Goal: Use online tool/utility

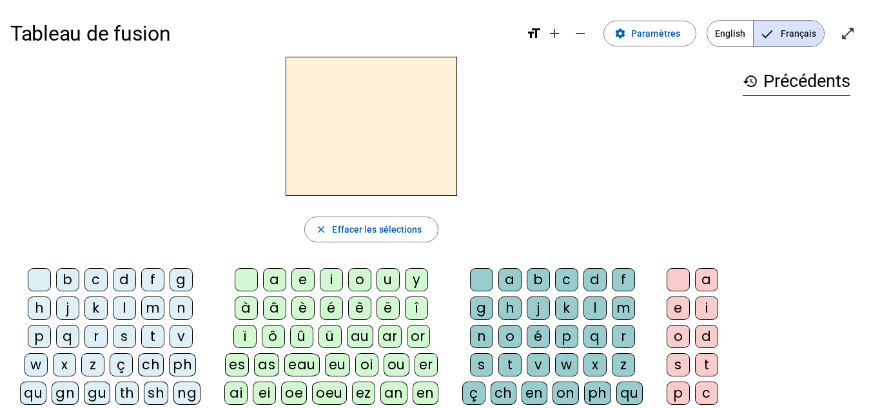
click at [130, 276] on div "d" at bounding box center [124, 279] width 23 height 23
click at [393, 286] on div "u" at bounding box center [388, 279] width 23 height 23
click at [74, 280] on div "b" at bounding box center [67, 279] width 23 height 23
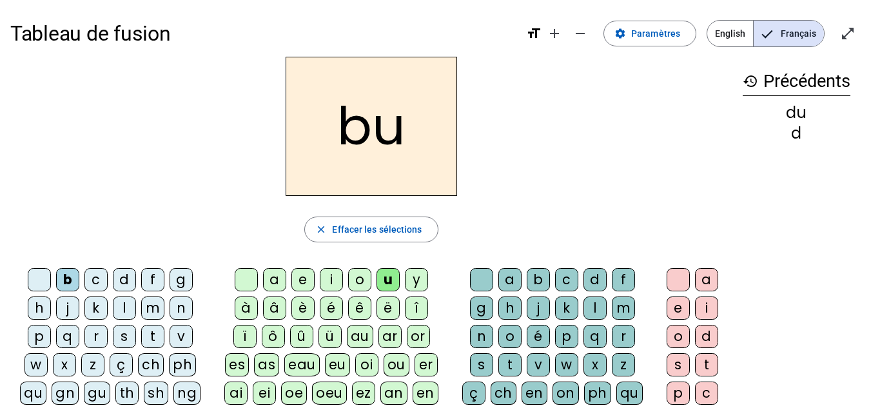
click at [152, 334] on div "t" at bounding box center [152, 336] width 23 height 23
click at [124, 338] on div "s" at bounding box center [124, 336] width 23 height 23
click at [302, 276] on div "e" at bounding box center [303, 279] width 23 height 23
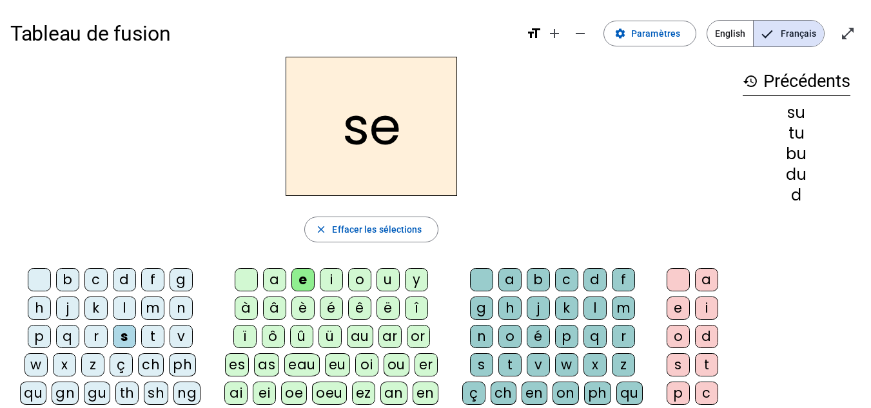
click at [279, 281] on div "a" at bounding box center [274, 279] width 23 height 23
click at [563, 275] on div "c" at bounding box center [566, 279] width 23 height 23
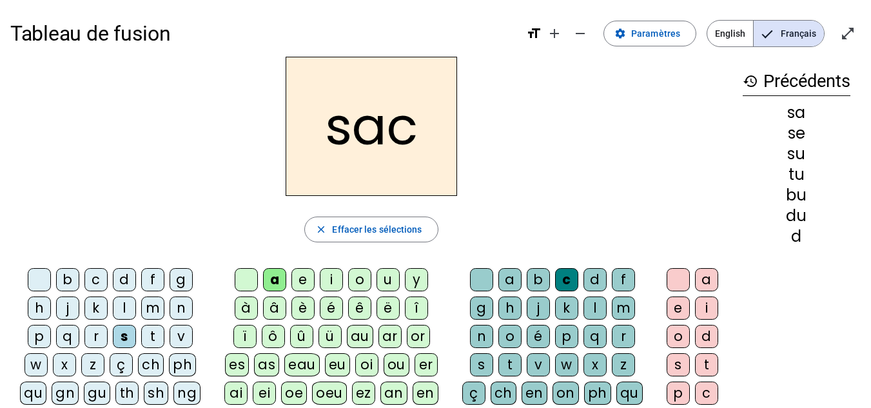
click at [124, 316] on div "l" at bounding box center [124, 308] width 23 height 23
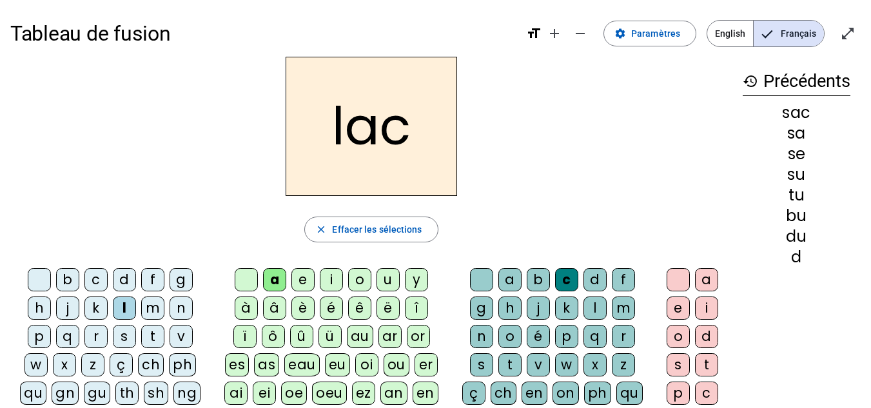
click at [486, 272] on div at bounding box center [481, 279] width 23 height 23
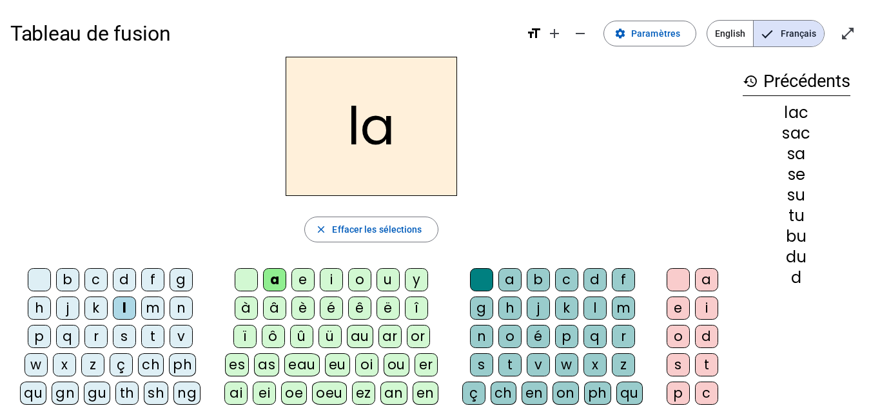
click at [149, 304] on div "m" at bounding box center [152, 308] width 23 height 23
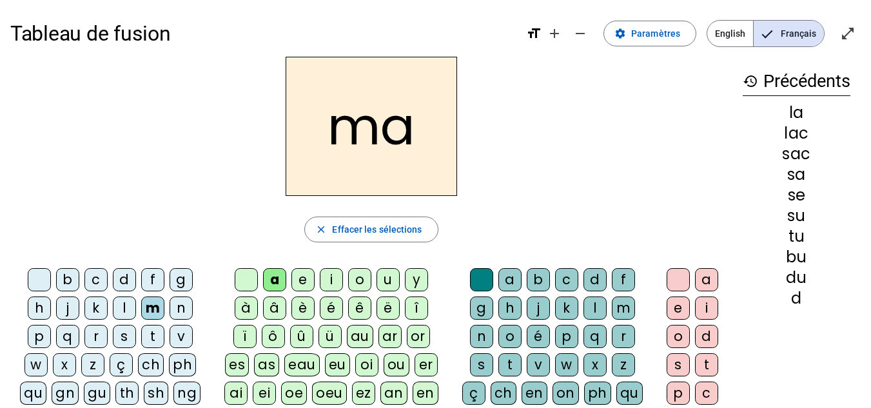
click at [600, 304] on div "l" at bounding box center [595, 308] width 23 height 23
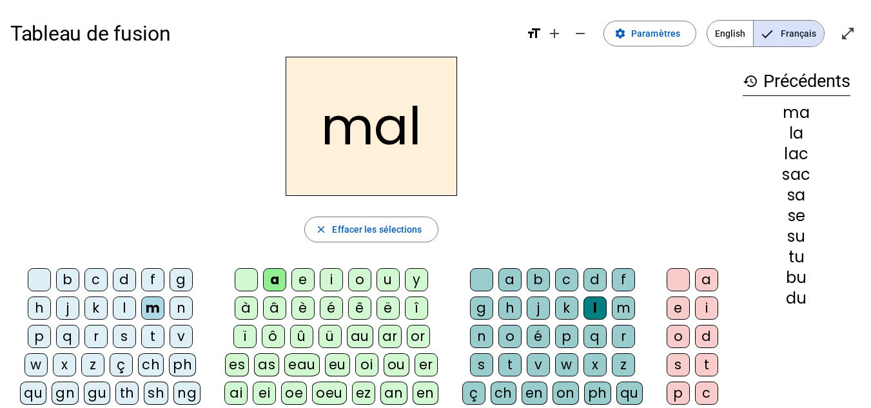
click at [65, 281] on div "b" at bounding box center [67, 279] width 23 height 23
